Goal: Transaction & Acquisition: Purchase product/service

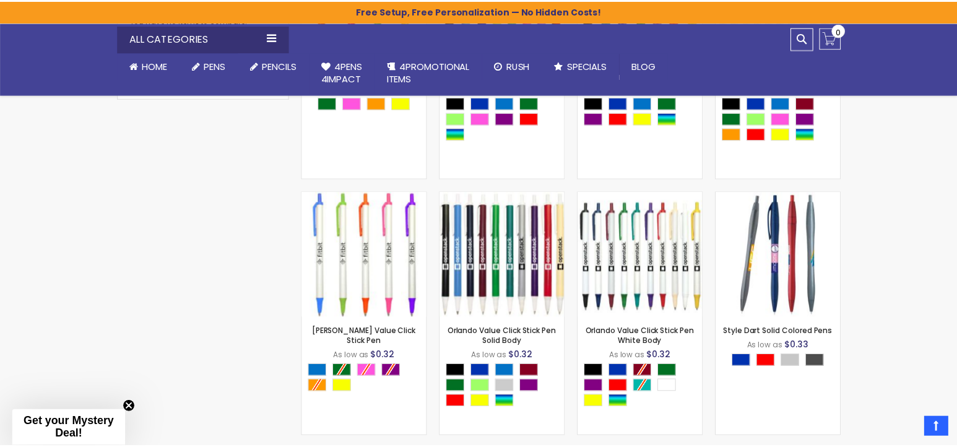
scroll to position [805, 0]
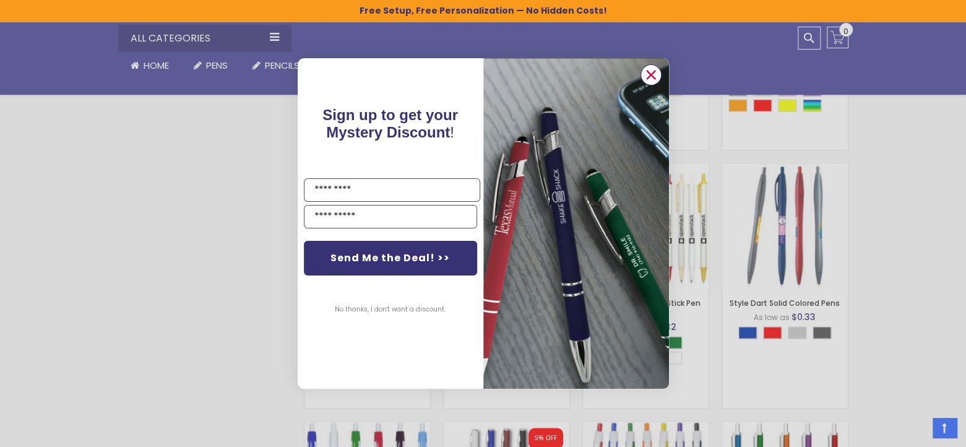
click at [653, 73] on icon "Close dialog" at bounding box center [651, 75] width 8 height 8
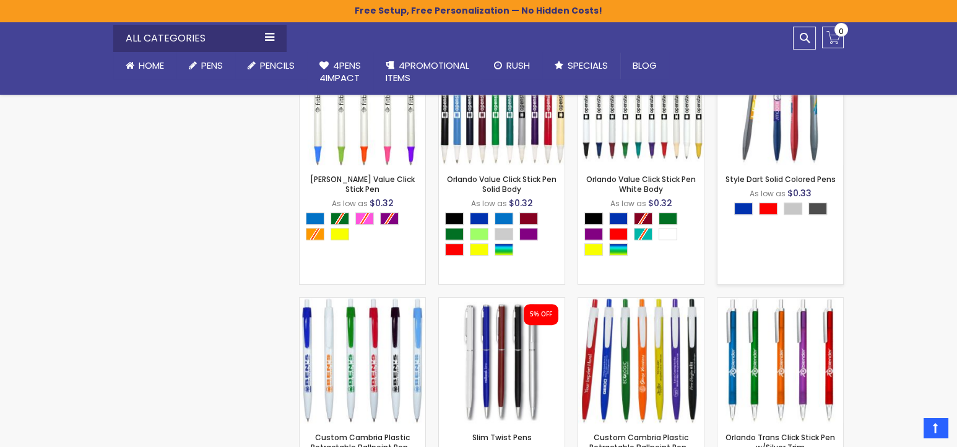
scroll to position [1114, 0]
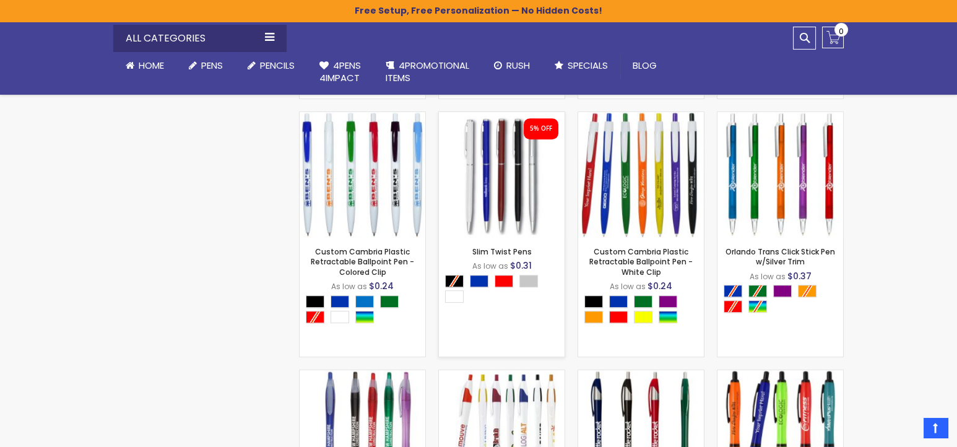
click at [517, 199] on img at bounding box center [502, 175] width 126 height 126
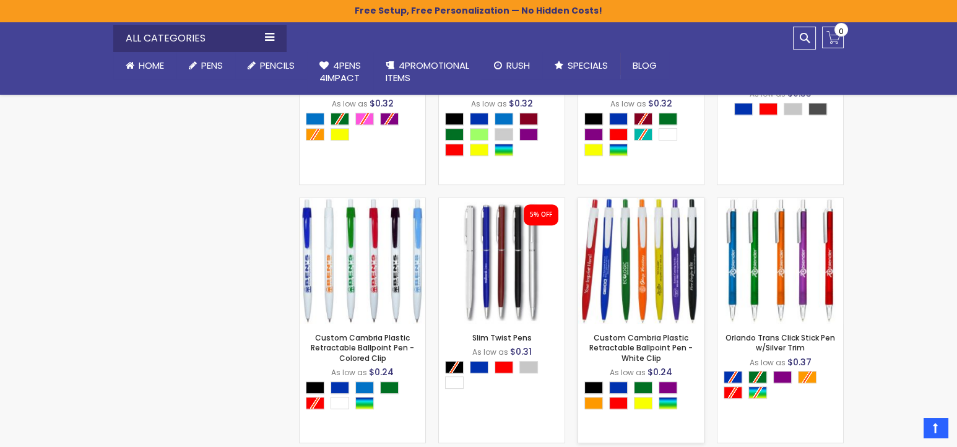
scroll to position [1052, 0]
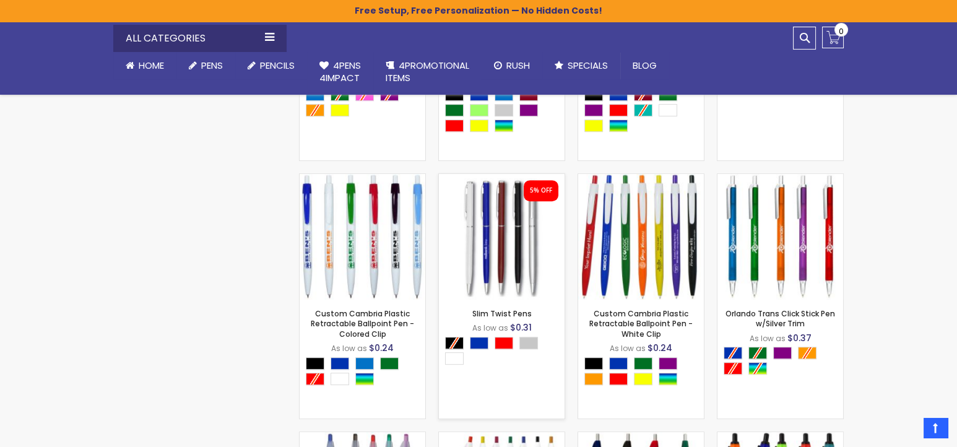
click at [503, 257] on img at bounding box center [502, 237] width 126 height 126
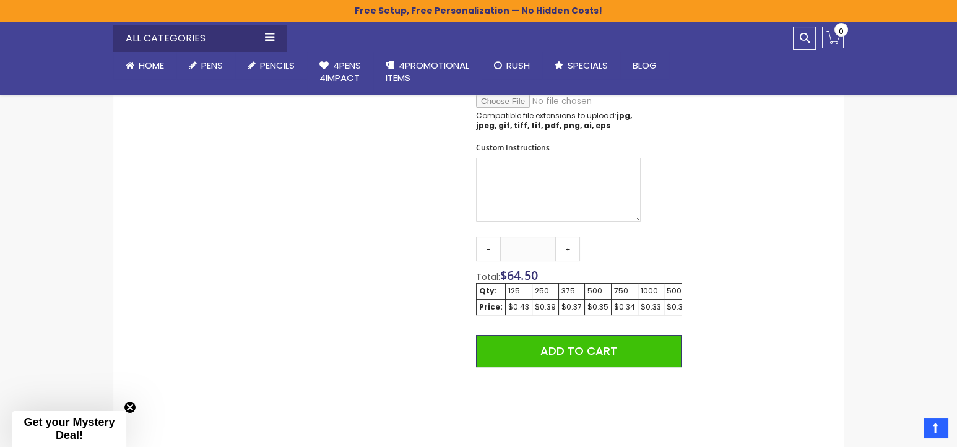
scroll to position [681, 0]
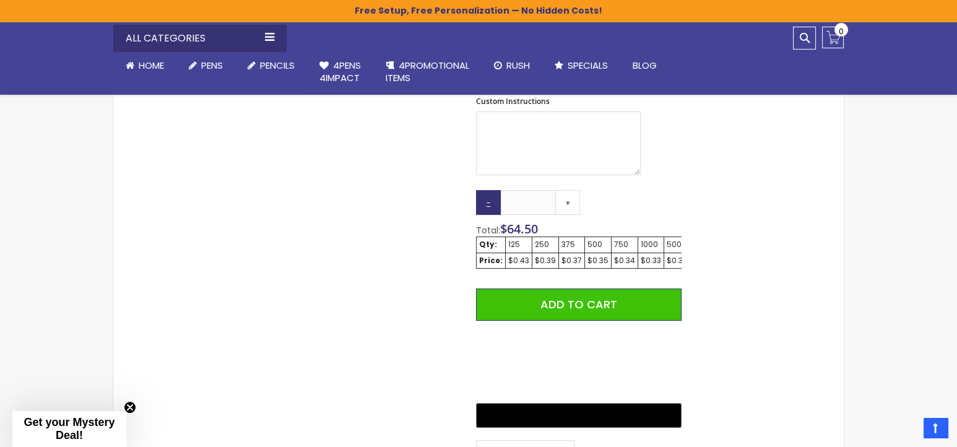
click at [485, 204] on link "-" at bounding box center [488, 202] width 25 height 25
click at [485, 206] on link "-" at bounding box center [488, 202] width 25 height 25
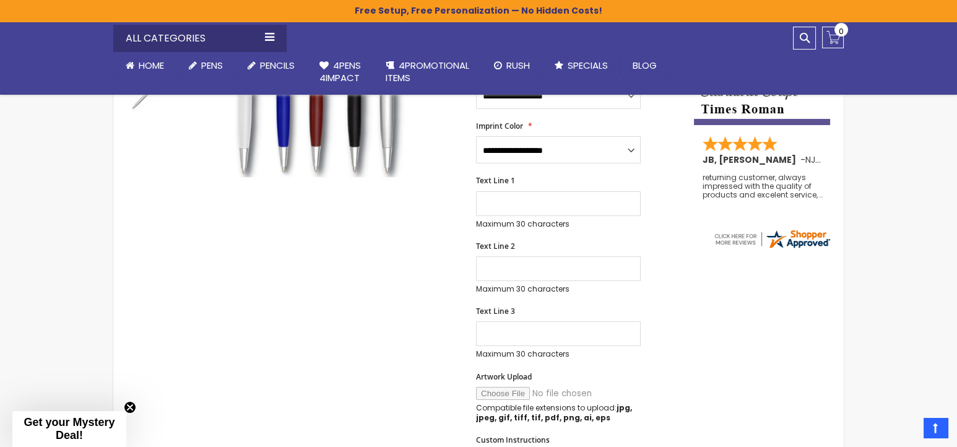
scroll to position [124, 0]
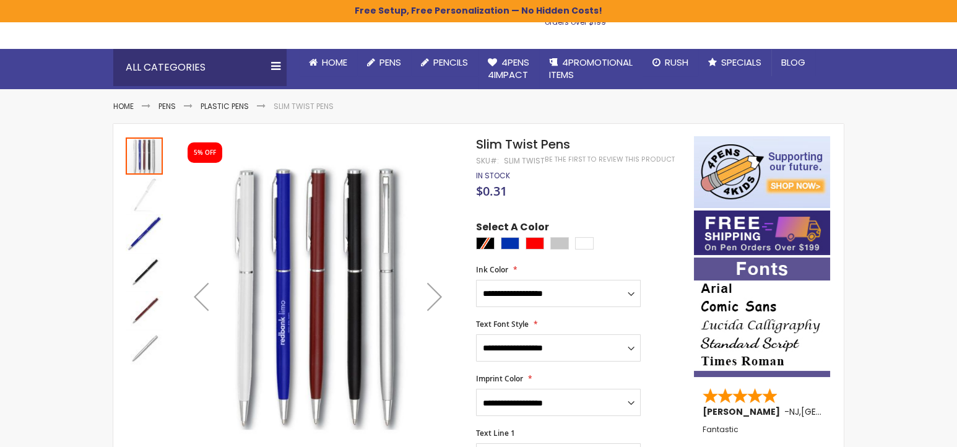
scroll to position [248, 0]
